Goal: Register for event/course

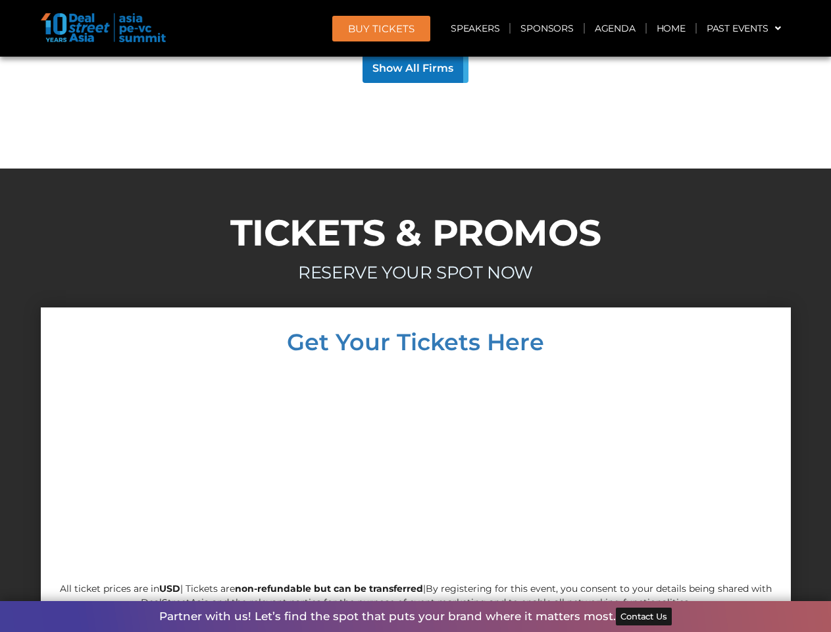
scroll to position [12629, 0]
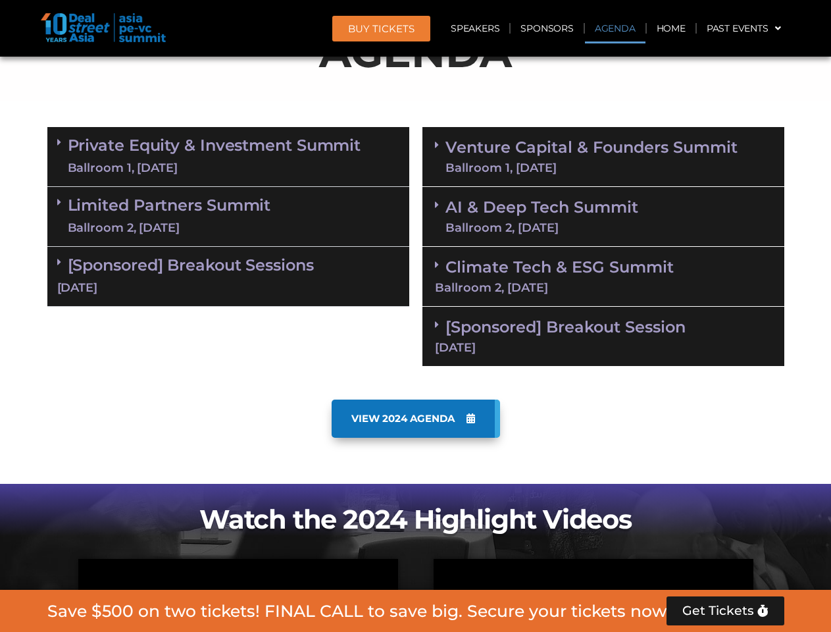
scroll to position [745, 0]
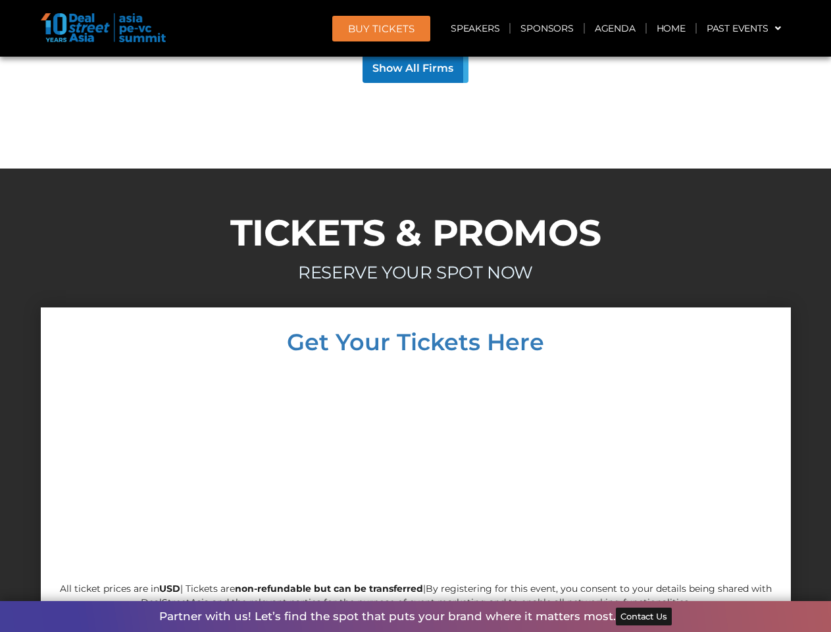
scroll to position [12629, 0]
